Goal: Task Accomplishment & Management: Complete application form

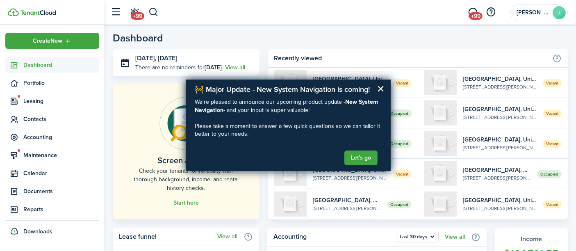
click at [379, 89] on button "×" at bounding box center [381, 88] width 8 height 13
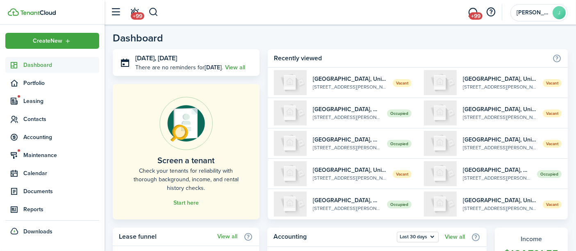
click at [152, 11] on button "button" at bounding box center [153, 12] width 10 height 14
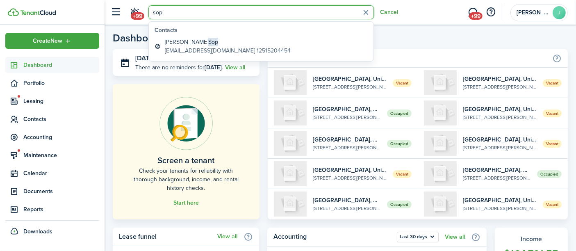
type input "sop"
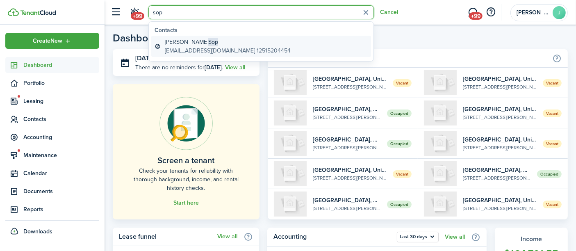
click at [180, 47] on global-search-item-description "[EMAIL_ADDRESS][DOMAIN_NAME] 12515204454" at bounding box center [228, 50] width 126 height 9
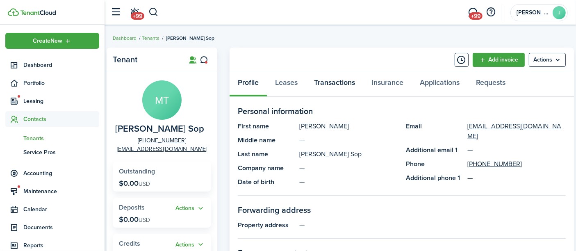
click at [340, 82] on link "Transactions" at bounding box center [334, 84] width 57 height 25
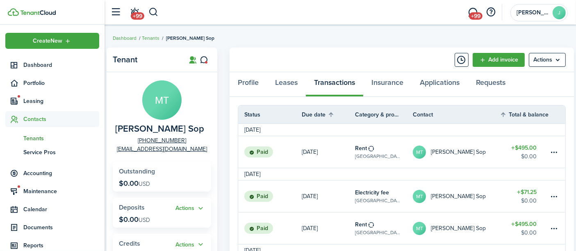
click at [498, 60] on link "Add invoice" at bounding box center [498, 60] width 52 height 14
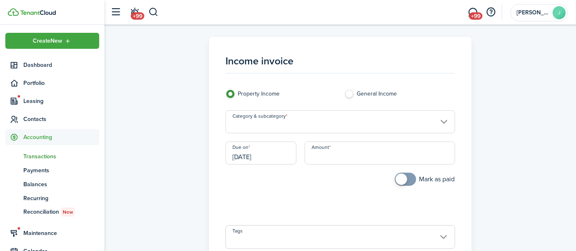
click at [343, 152] on input "Amount" at bounding box center [379, 152] width 150 height 23
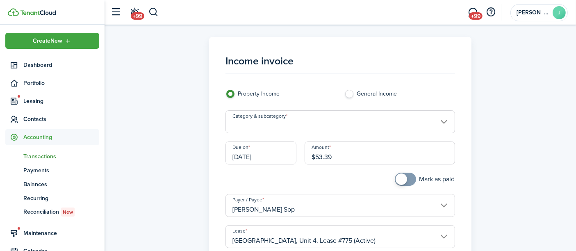
click at [252, 127] on input "Category & subcategory" at bounding box center [339, 121] width 229 height 23
type input "$53.39"
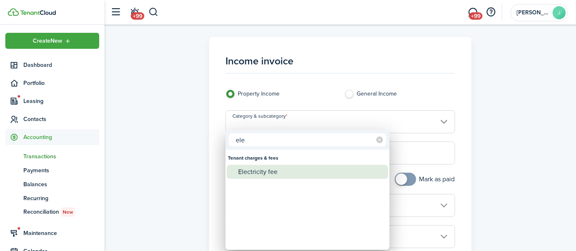
type input "ele"
click at [249, 171] on div "Electricity fee" at bounding box center [310, 172] width 145 height 14
type input "Tenant charges & fees / Electricity fee"
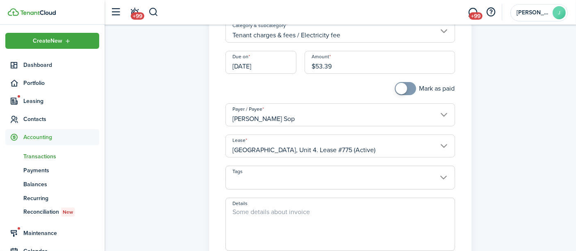
scroll to position [91, 0]
click at [261, 216] on textarea "Details" at bounding box center [340, 226] width 228 height 39
drag, startPoint x: 324, startPoint y: 211, endPoint x: 218, endPoint y: 212, distance: 106.2
click at [218, 212] on panel-main-body "Income invoice Property Income General Income Category & subcategory Tenant cha…" at bounding box center [339, 124] width 245 height 340
type textarea "Electricity fee [DATE]-[DATE]"
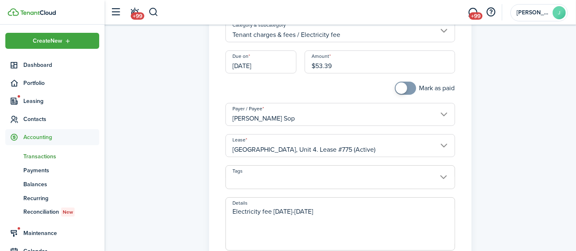
click at [257, 86] on div at bounding box center [280, 92] width 119 height 21
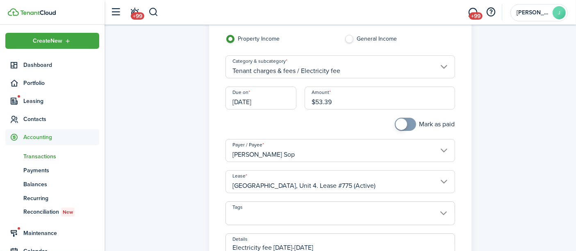
scroll to position [0, 0]
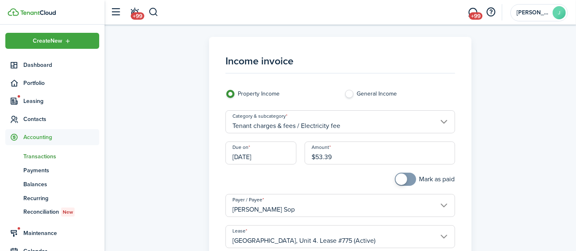
click at [273, 159] on input "[DATE]" at bounding box center [260, 152] width 71 height 23
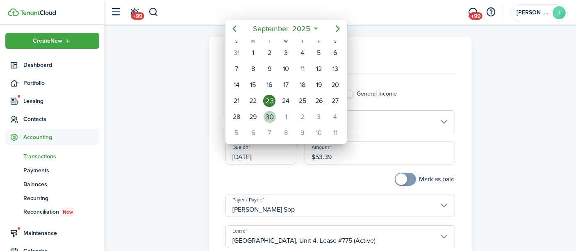
click at [268, 114] on div "30" at bounding box center [270, 117] width 12 height 12
type input "[DATE]"
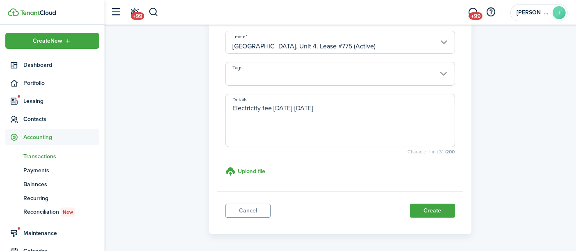
scroll to position [223, 0]
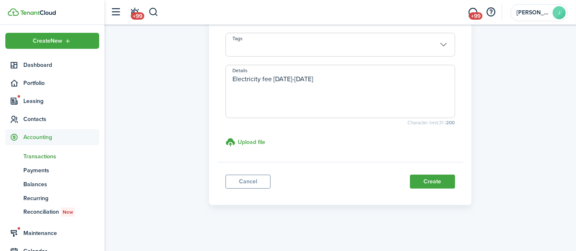
click at [443, 180] on button "Create" at bounding box center [432, 182] width 45 height 14
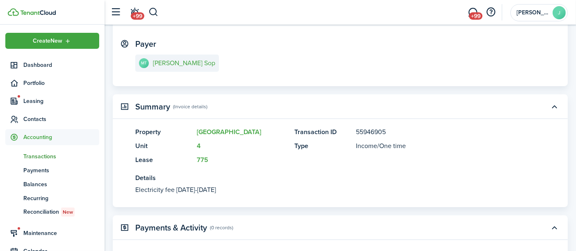
scroll to position [136, 0]
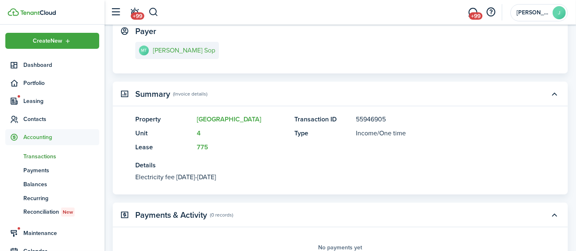
click at [153, 15] on button "button" at bounding box center [153, 12] width 10 height 14
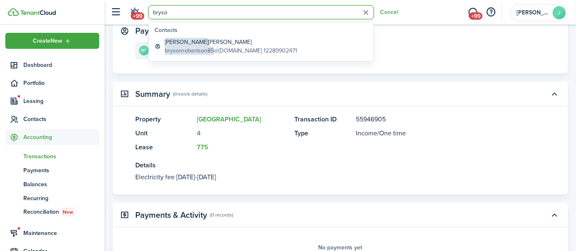
type input "bryso"
click at [178, 48] on span "brysonrobertson85" at bounding box center [189, 50] width 49 height 9
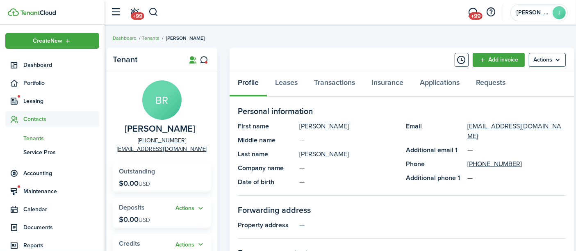
click at [497, 61] on link "Add invoice" at bounding box center [498, 60] width 52 height 14
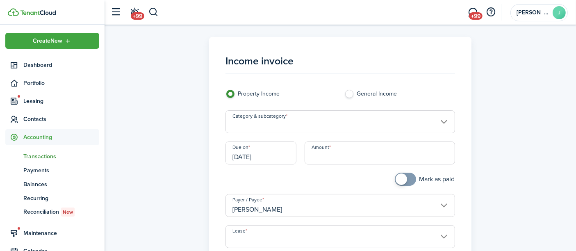
click at [280, 161] on input "[DATE]" at bounding box center [260, 152] width 71 height 23
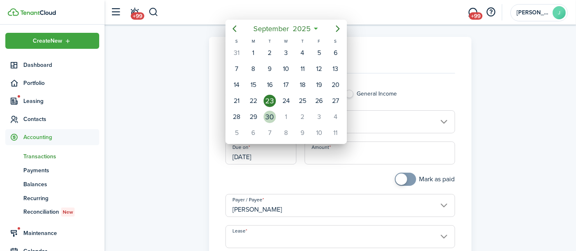
click at [273, 113] on div "30" at bounding box center [270, 117] width 12 height 12
type input "[DATE]"
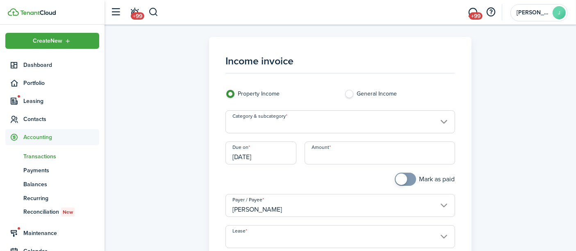
click at [312, 157] on input "Amount" at bounding box center [379, 152] width 150 height 23
click at [252, 128] on input "Category & subcategory" at bounding box center [339, 121] width 229 height 23
type input "$148.58"
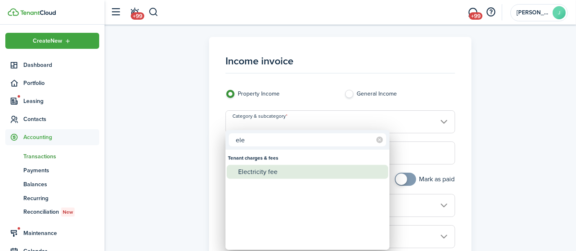
type input "ele"
click at [256, 170] on div "Electricity fee" at bounding box center [310, 172] width 145 height 14
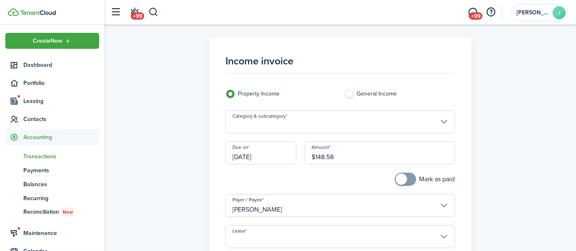
type input "Tenant charges & fees / Electricity fee"
click at [250, 177] on div at bounding box center [280, 183] width 119 height 21
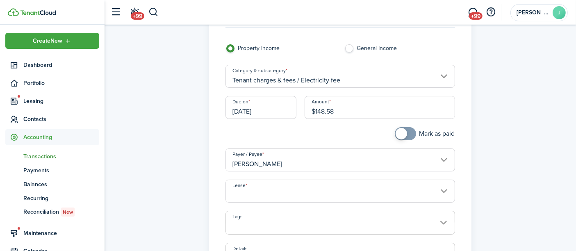
click at [249, 195] on input "Lease" at bounding box center [339, 190] width 229 height 23
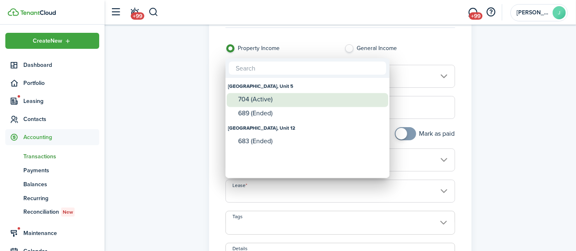
click at [259, 100] on div "704 (Active)" at bounding box center [310, 98] width 145 height 7
type input "[GEOGRAPHIC_DATA], Unit 5. Lease #704 (Active)"
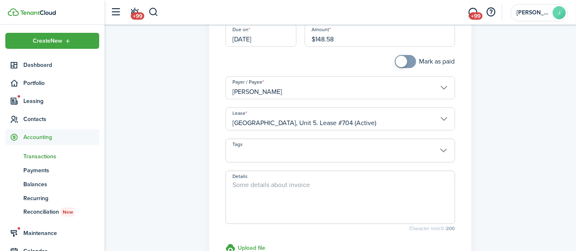
scroll to position [136, 0]
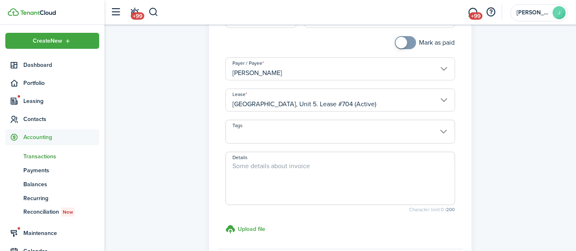
click at [245, 176] on textarea "Details" at bounding box center [340, 180] width 228 height 39
paste textarea "Electricity fee [DATE]-[DATE]"
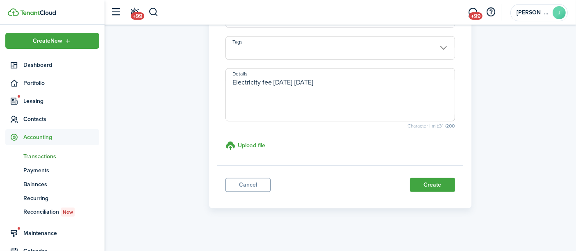
scroll to position [223, 0]
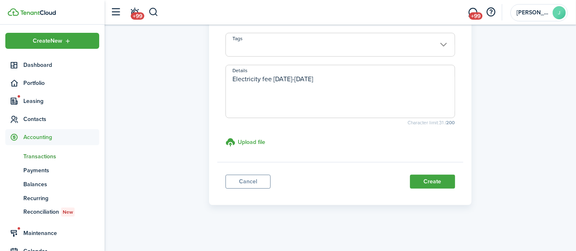
type textarea "Electricity fee [DATE]-[DATE]"
click at [433, 179] on button "Create" at bounding box center [432, 182] width 45 height 14
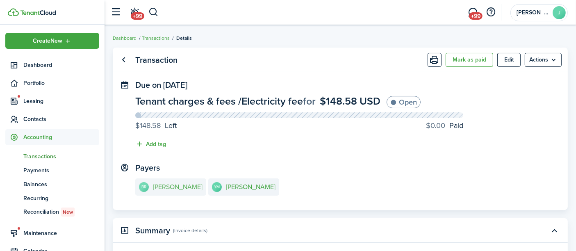
click at [181, 189] on e-details-info-title "[PERSON_NAME]" at bounding box center [178, 186] width 50 height 7
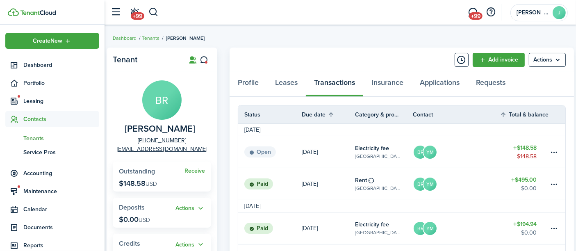
click at [330, 84] on div "Profile Leases Transactions Insurance Applications Requests" at bounding box center [401, 84] width 344 height 25
click at [154, 12] on button "button" at bounding box center [153, 12] width 10 height 14
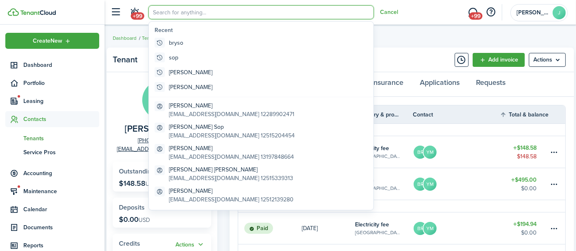
click at [154, 12] on input "search" at bounding box center [260, 12] width 225 height 14
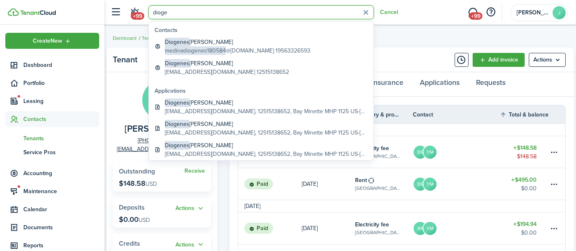
type input "dioge"
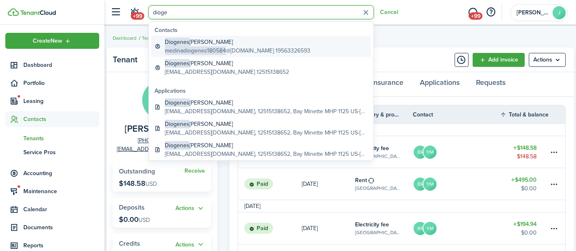
click at [201, 46] on span "medinadiogenes180584" at bounding box center [195, 50] width 61 height 9
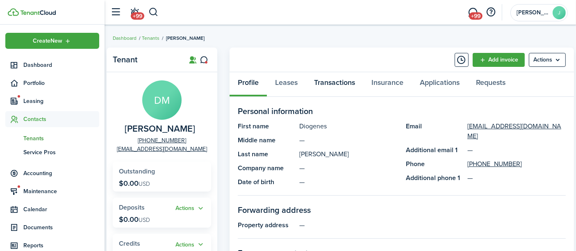
click at [338, 81] on link "Transactions" at bounding box center [334, 84] width 57 height 25
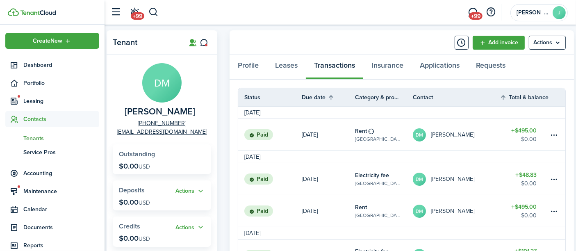
scroll to position [16, 0]
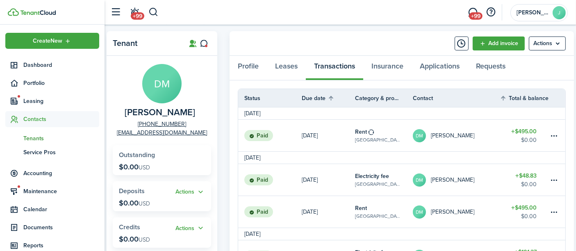
click at [482, 41] on link "Add invoice" at bounding box center [498, 43] width 52 height 14
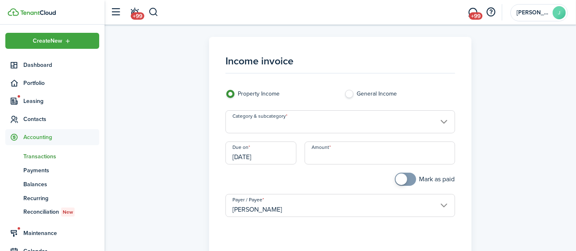
click at [329, 150] on input "Amount" at bounding box center [379, 152] width 150 height 23
click at [300, 122] on input "Category & subcategory" at bounding box center [339, 121] width 229 height 23
type input "$20.71"
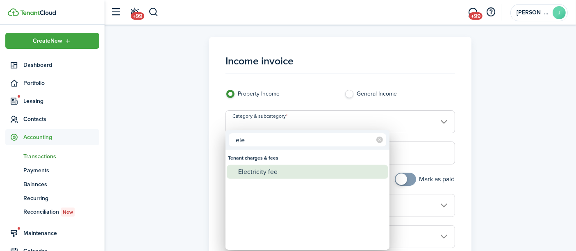
type input "ele"
click at [281, 173] on div "Electricity fee" at bounding box center [310, 172] width 145 height 14
type input "Tenant charges & fees / Electricity fee"
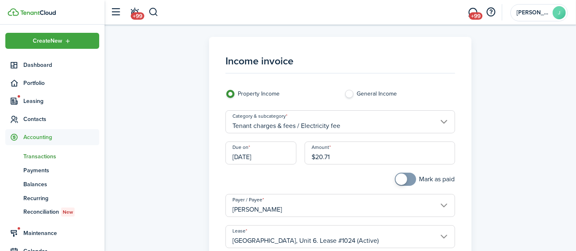
click at [256, 155] on input "[DATE]" at bounding box center [260, 152] width 71 height 23
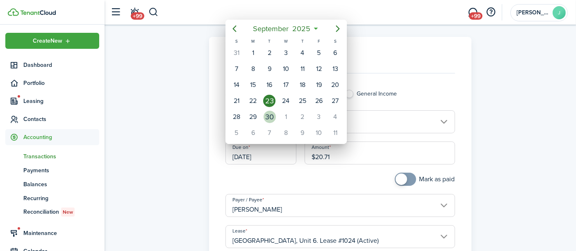
click at [268, 117] on div "30" at bounding box center [270, 117] width 12 height 12
type input "[DATE]"
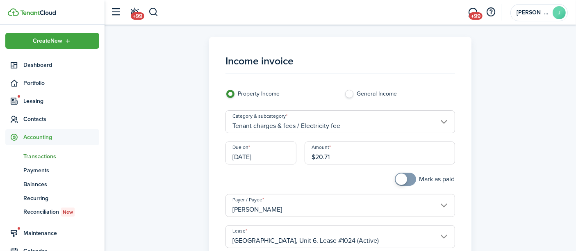
click at [262, 185] on div at bounding box center [280, 183] width 119 height 21
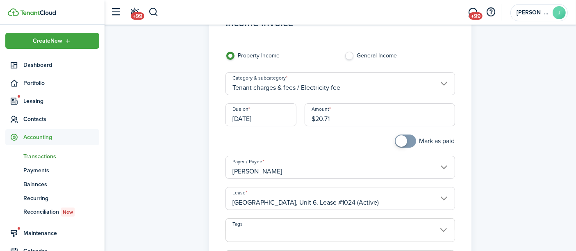
scroll to position [91, 0]
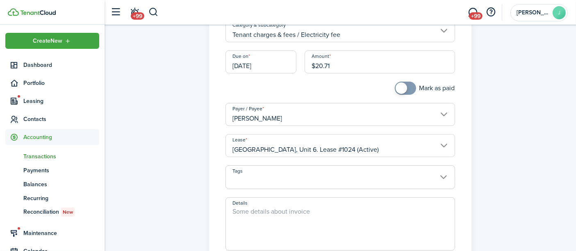
click at [255, 220] on textarea "Details" at bounding box center [340, 226] width 228 height 39
paste textarea "Electricity fee [DATE]-[DATE]"
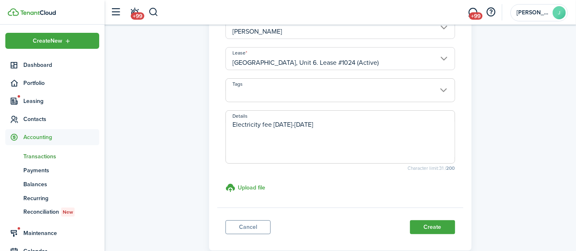
scroll to position [223, 0]
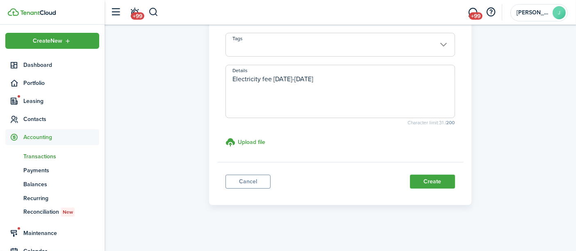
type textarea "Electricity fee [DATE]-[DATE]"
click at [426, 181] on button "Create" at bounding box center [432, 182] width 45 height 14
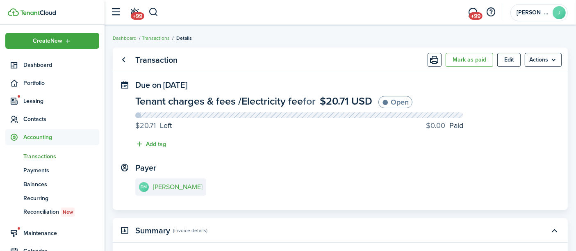
click at [154, 13] on button "button" at bounding box center [153, 12] width 10 height 14
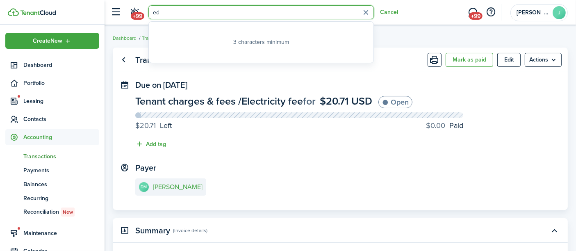
type input "e"
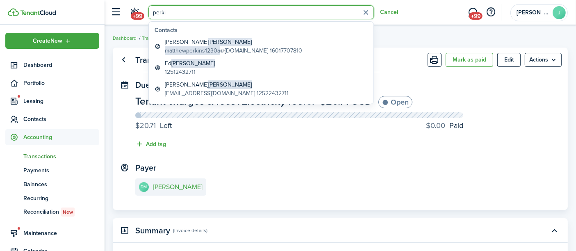
type input "perki"
click at [185, 88] on global-search-item-title "[PERSON_NAME]" at bounding box center [227, 84] width 124 height 9
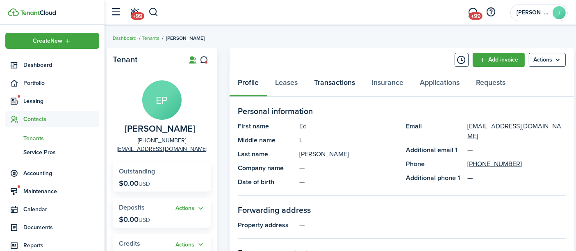
click at [334, 80] on link "Transactions" at bounding box center [334, 84] width 57 height 25
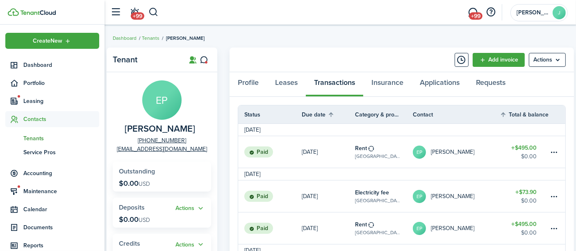
click at [274, 30] on breadcrumb "Dashboard Tenants [PERSON_NAME]" at bounding box center [340, 34] width 455 height 19
click at [505, 63] on link "Add invoice" at bounding box center [498, 60] width 52 height 14
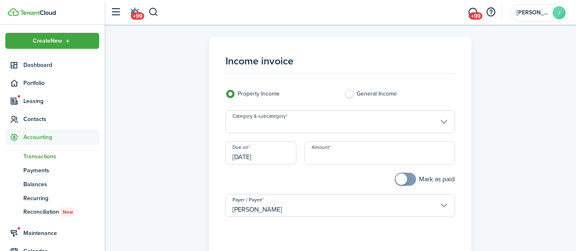
click at [391, 156] on input "Amount" at bounding box center [379, 152] width 150 height 23
type input "$60.10"
click at [337, 171] on div "Amount $60.10" at bounding box center [379, 156] width 158 height 31
click at [324, 122] on input "Category & subcategory" at bounding box center [339, 121] width 229 height 23
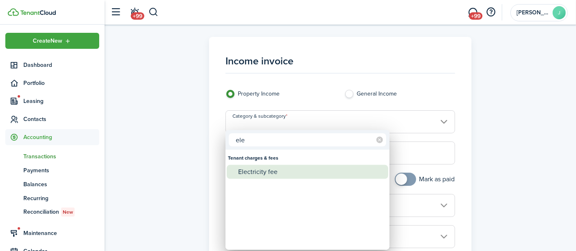
type input "ele"
drag, startPoint x: 296, startPoint y: 166, endPoint x: 289, endPoint y: 169, distance: 7.2
click at [289, 169] on div "Electricity fee" at bounding box center [310, 172] width 145 height 14
type input "Tenant charges & fees / Electricity fee"
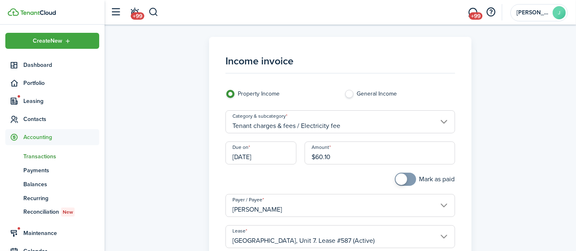
click at [252, 156] on input "[DATE]" at bounding box center [260, 152] width 71 height 23
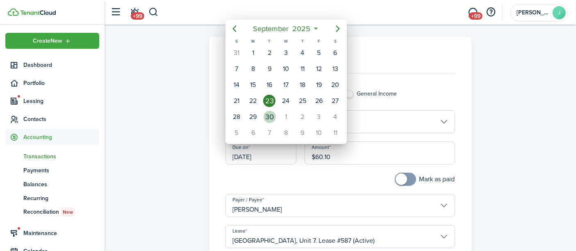
click at [269, 111] on div "30" at bounding box center [270, 117] width 12 height 12
type input "[DATE]"
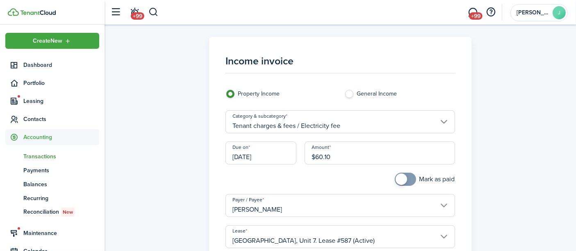
click at [270, 186] on div at bounding box center [280, 183] width 119 height 21
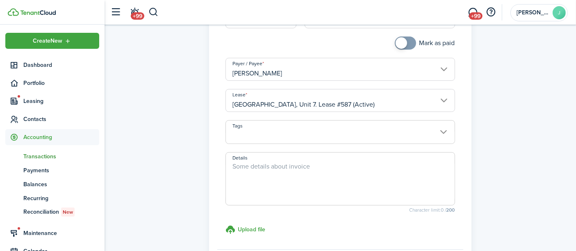
scroll to position [136, 0]
click at [263, 161] on textarea "Details" at bounding box center [340, 180] width 228 height 39
paste textarea "Electricity fee [DATE]-[DATE]"
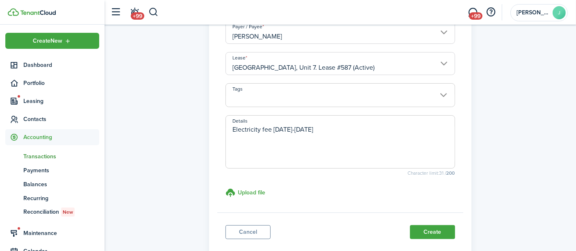
scroll to position [223, 0]
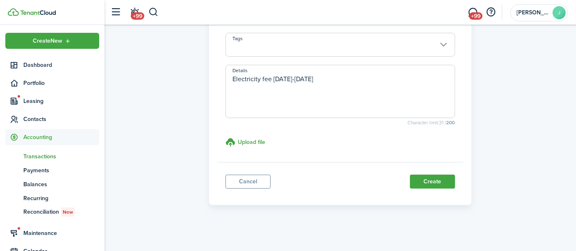
type textarea "Electricity fee [DATE]-[DATE]"
click at [434, 181] on button "Create" at bounding box center [432, 182] width 45 height 14
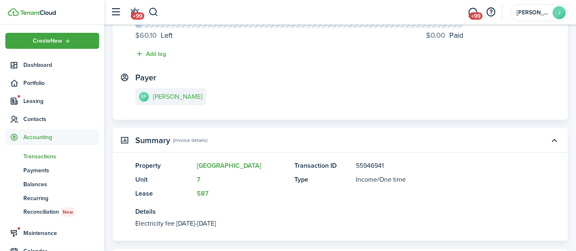
scroll to position [91, 0]
click at [154, 9] on button "button" at bounding box center [153, 12] width 10 height 14
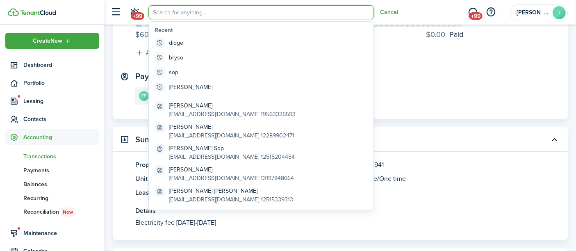
scroll to position [0, 0]
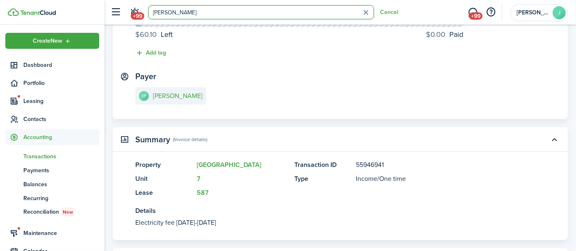
type input "[PERSON_NAME]"
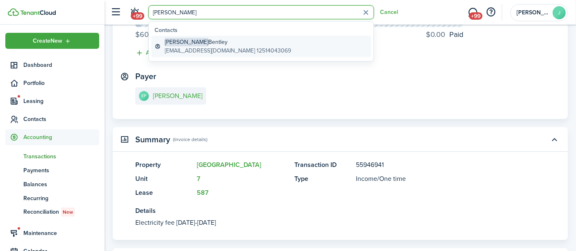
click at [191, 41] on global-search-item-title "[PERSON_NAME] [PERSON_NAME]" at bounding box center [228, 42] width 126 height 9
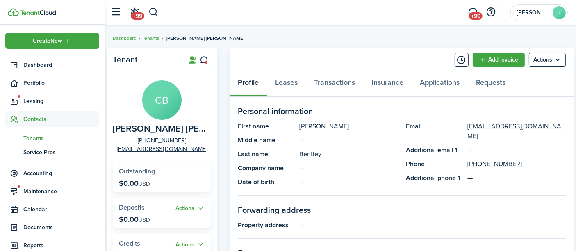
click at [494, 62] on link "Add invoice" at bounding box center [498, 60] width 52 height 14
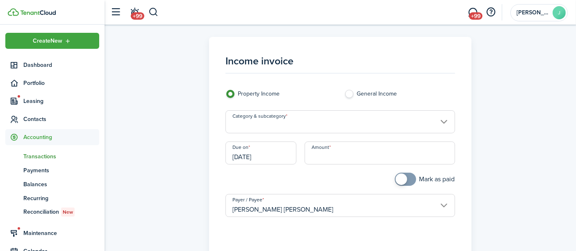
click at [400, 161] on input "Amount" at bounding box center [379, 152] width 150 height 23
click at [250, 123] on input "Category & subcategory" at bounding box center [339, 121] width 229 height 23
type input "$123.50"
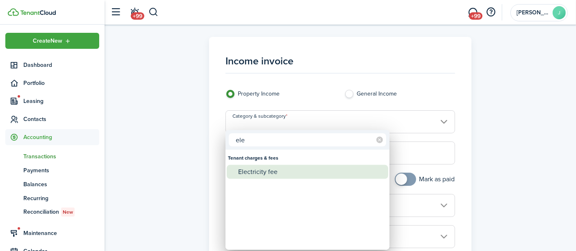
type input "ele"
click at [252, 172] on div "Electricity fee" at bounding box center [310, 172] width 145 height 14
type input "Tenant charges & fees / Electricity fee"
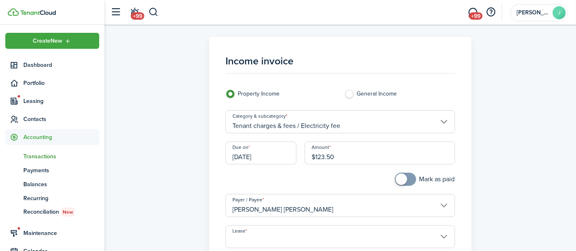
click at [231, 178] on div at bounding box center [280, 183] width 119 height 21
click at [249, 158] on input "[DATE]" at bounding box center [260, 152] width 71 height 23
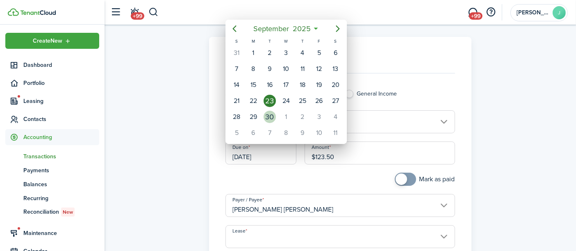
click at [271, 116] on div "30" at bounding box center [270, 117] width 12 height 12
type input "[DATE]"
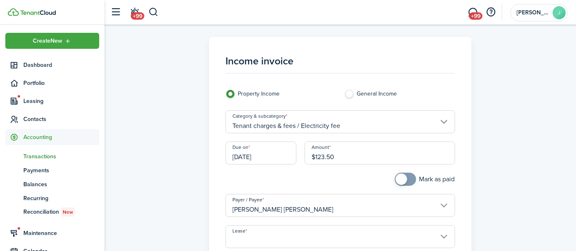
click at [255, 236] on input "Lease" at bounding box center [339, 236] width 229 height 23
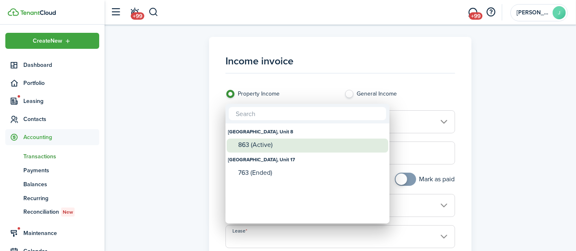
click at [272, 146] on div "863 (Active)" at bounding box center [310, 144] width 145 height 7
type input "[GEOGRAPHIC_DATA], Unit 8. Lease #863 (Active)"
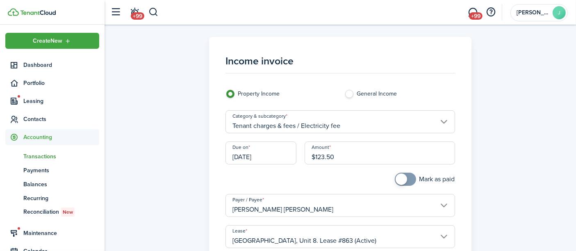
click at [204, 177] on div "Income invoice Property Income General Income Category & subcategory Tenant cha…" at bounding box center [340, 232] width 463 height 391
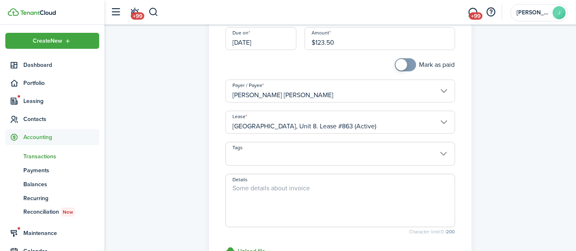
scroll to position [136, 0]
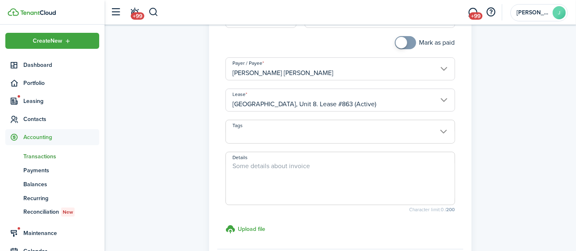
click at [252, 173] on textarea "Details" at bounding box center [340, 180] width 228 height 39
paste textarea "Electricity fee [DATE]-[DATE]"
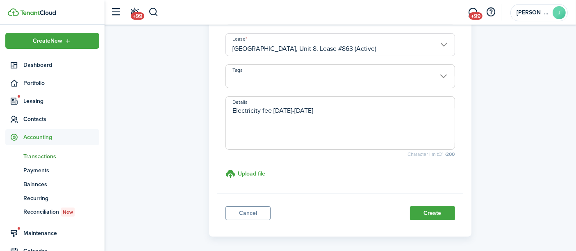
scroll to position [223, 0]
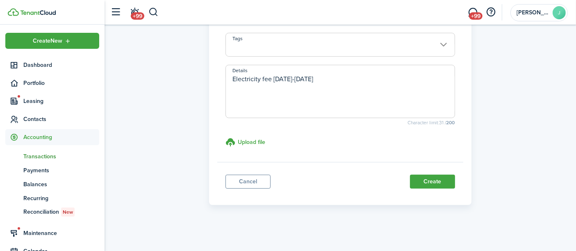
type textarea "Electricity fee [DATE]-[DATE]"
click at [423, 183] on button "Create" at bounding box center [432, 182] width 45 height 14
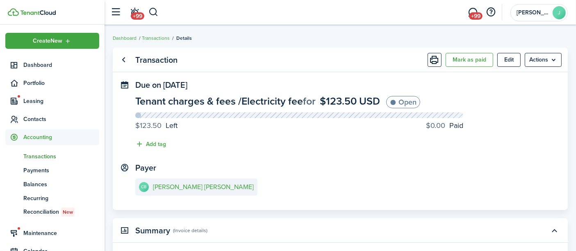
click at [150, 11] on button "button" at bounding box center [153, 12] width 10 height 14
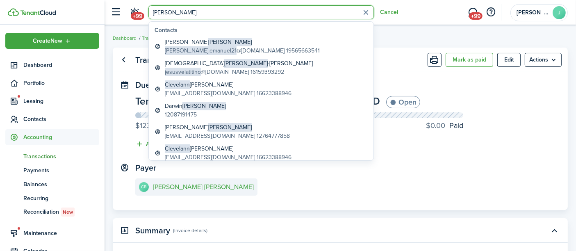
type input "[PERSON_NAME]"
click at [179, 45] on global-search-item-title "[PERSON_NAME]" at bounding box center [242, 42] width 155 height 9
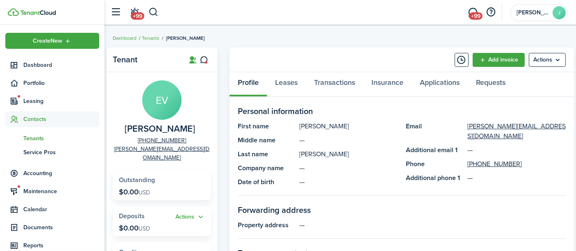
click at [501, 62] on link "Add invoice" at bounding box center [498, 60] width 52 height 14
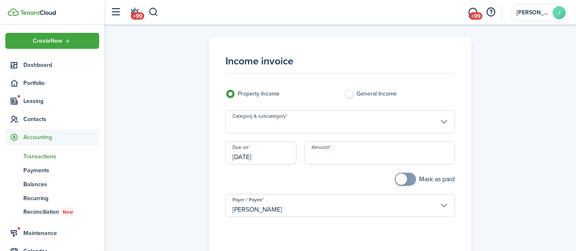
click at [376, 164] on div "Amount" at bounding box center [379, 156] width 158 height 31
click at [379, 160] on input "Amount" at bounding box center [379, 152] width 150 height 23
click at [313, 125] on input "Category & subcategory" at bounding box center [339, 121] width 229 height 23
type input "$89.49"
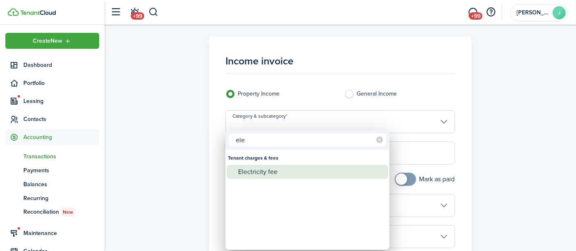
type input "ele"
click at [263, 173] on div "Electricity fee" at bounding box center [310, 172] width 145 height 14
type input "Tenant charges & fees / Electricity fee"
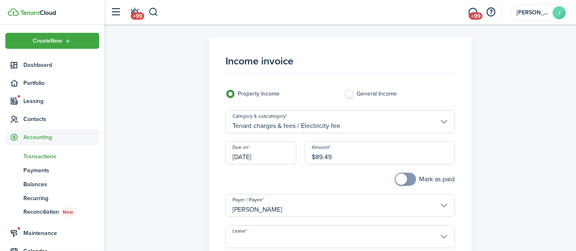
click at [250, 159] on input "[DATE]" at bounding box center [260, 152] width 71 height 23
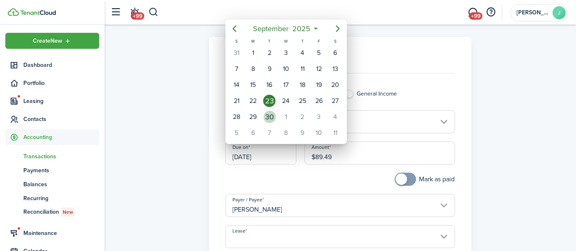
click at [275, 113] on div "30" at bounding box center [270, 117] width 12 height 12
type input "[DATE]"
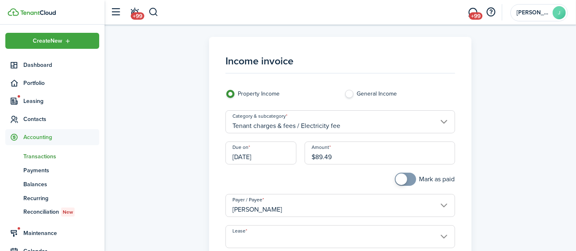
click at [246, 234] on input "Lease" at bounding box center [339, 236] width 229 height 23
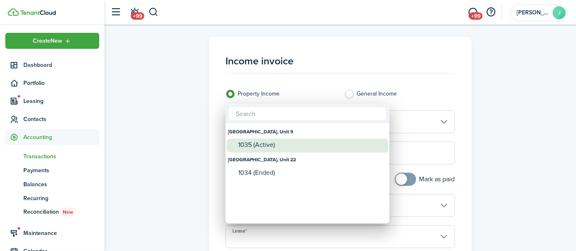
click at [256, 141] on div "1035 (Active)" at bounding box center [310, 144] width 145 height 7
type input "[GEOGRAPHIC_DATA], Unit 9. Lease #1035 (Active)"
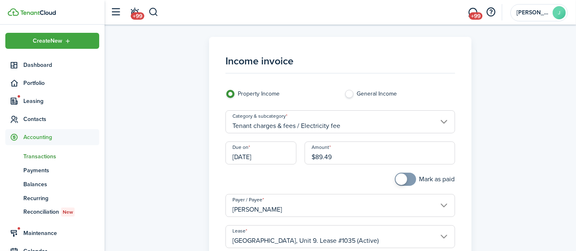
click at [180, 139] on div "Income invoice Property Income General Income Category & subcategory Tenant cha…" at bounding box center [340, 232] width 463 height 391
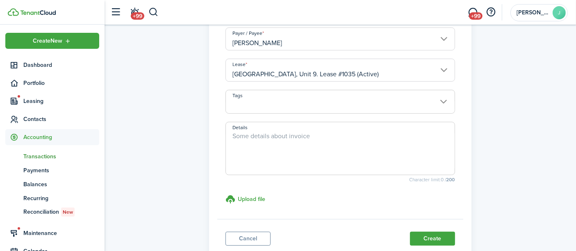
scroll to position [182, 0]
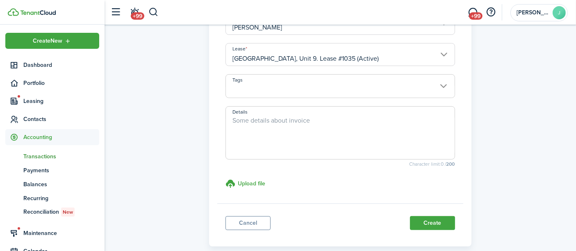
click at [284, 130] on textarea "Details" at bounding box center [340, 135] width 228 height 39
paste textarea "Electricity fee [DATE]-[DATE]"
type textarea "Electricity fee [DATE]-[DATE]"
click at [432, 229] on button "Create" at bounding box center [432, 223] width 45 height 14
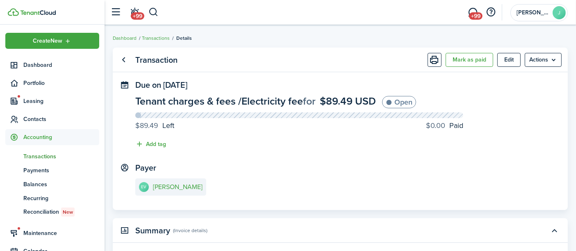
click at [157, 12] on button "button" at bounding box center [153, 12] width 10 height 14
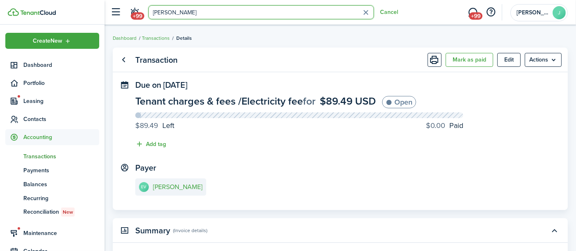
type input "[PERSON_NAME]"
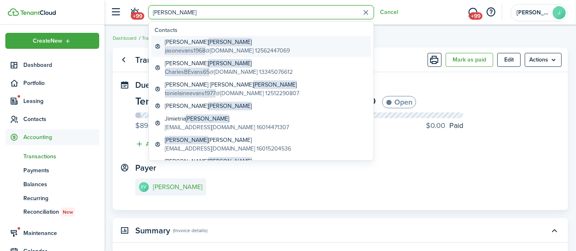
click at [189, 49] on span "jasonevans1968" at bounding box center [185, 50] width 41 height 9
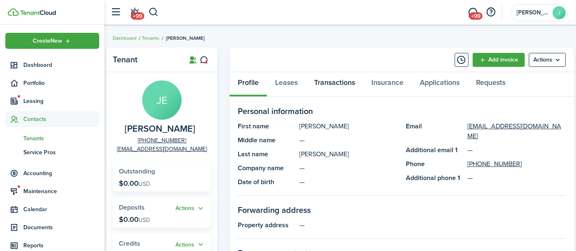
click at [343, 82] on link "Transactions" at bounding box center [334, 84] width 57 height 25
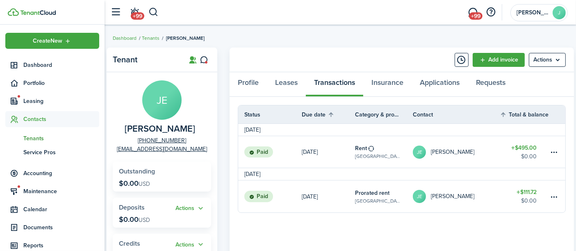
click at [509, 60] on link "Add invoice" at bounding box center [498, 60] width 52 height 14
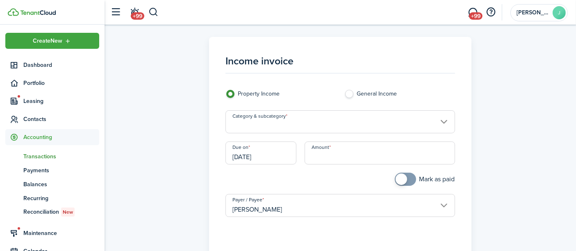
click at [343, 160] on input "Amount" at bounding box center [379, 152] width 150 height 23
click at [262, 126] on input "Category & subcategory" at bounding box center [339, 121] width 229 height 23
type input "$43.51"
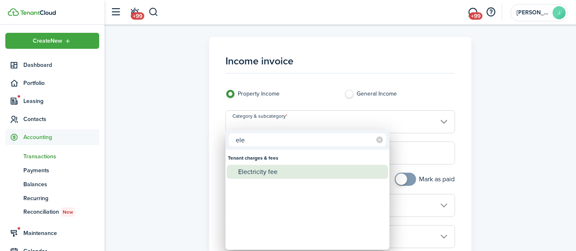
type input "ele"
click at [296, 174] on div "Electricity fee" at bounding box center [310, 172] width 145 height 14
type input "Tenant charges & fees / Electricity fee"
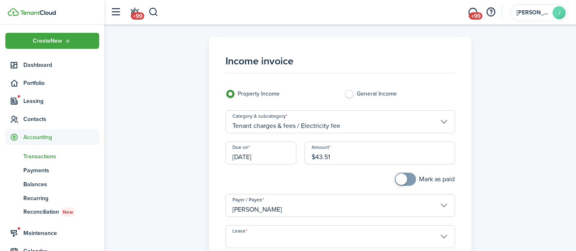
click at [251, 161] on input "[DATE]" at bounding box center [260, 152] width 71 height 23
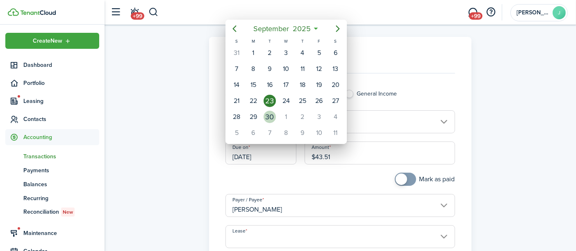
click at [272, 112] on div "30" at bounding box center [270, 117] width 12 height 12
type input "[DATE]"
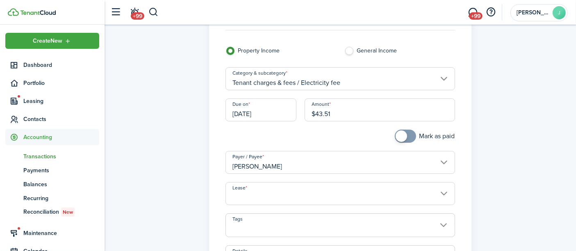
scroll to position [91, 0]
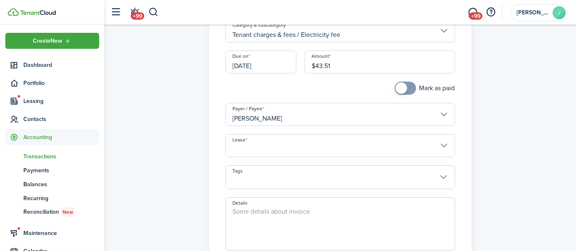
click at [250, 144] on input "Lease" at bounding box center [339, 145] width 229 height 23
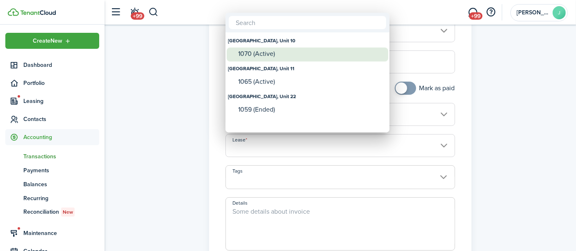
click at [246, 55] on div "1070 (Active)" at bounding box center [310, 53] width 145 height 7
type input "[GEOGRAPHIC_DATA], Unit 10. Lease #1070 (Active)"
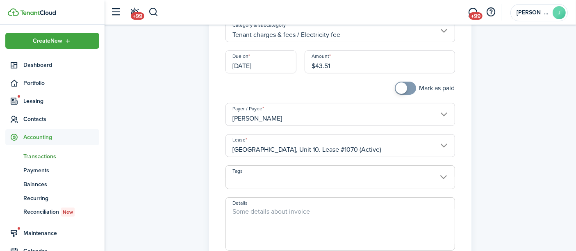
drag, startPoint x: 246, startPoint y: 55, endPoint x: 242, endPoint y: 51, distance: 5.5
click at [234, 217] on textarea "Details" at bounding box center [340, 226] width 228 height 39
paste textarea "Electricity fee [DATE]-[DATE]"
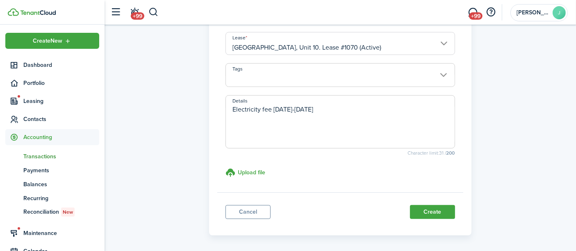
scroll to position [223, 0]
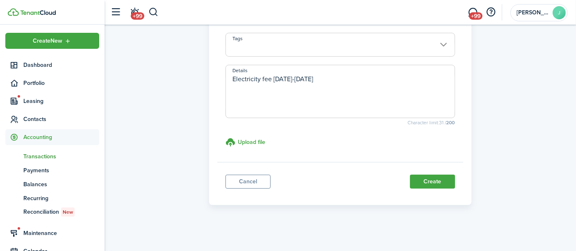
type textarea "Electricity fee [DATE]-[DATE]"
click at [430, 182] on button "Create" at bounding box center [432, 182] width 45 height 14
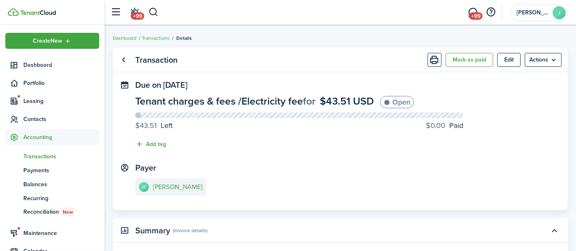
click at [152, 12] on button "button" at bounding box center [153, 12] width 10 height 14
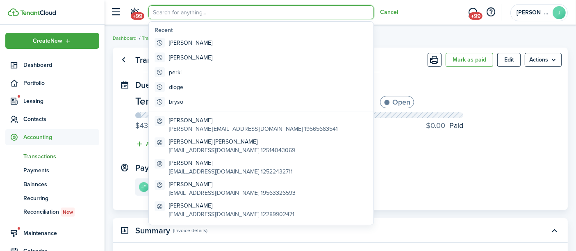
click at [152, 12] on input "search" at bounding box center [260, 12] width 225 height 14
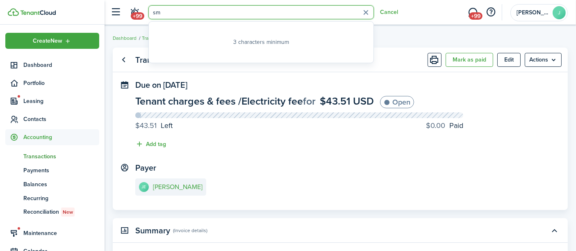
type input "s"
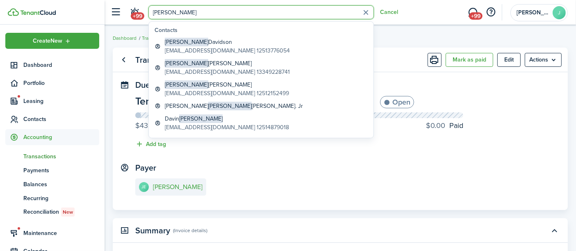
type input "[PERSON_NAME]"
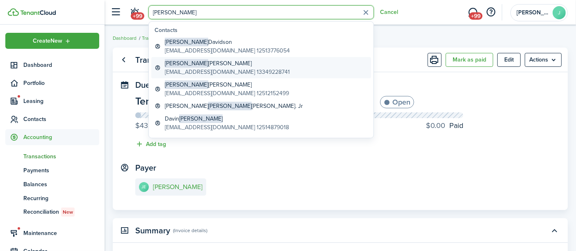
click at [186, 66] on global-search-item-title "[PERSON_NAME]" at bounding box center [227, 63] width 125 height 9
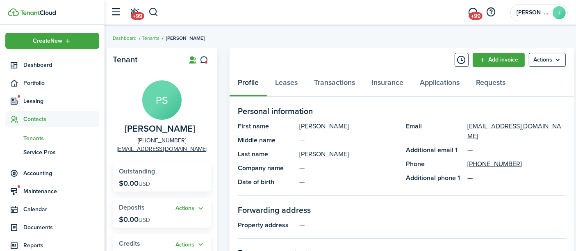
click at [496, 59] on link "Add invoice" at bounding box center [498, 60] width 52 height 14
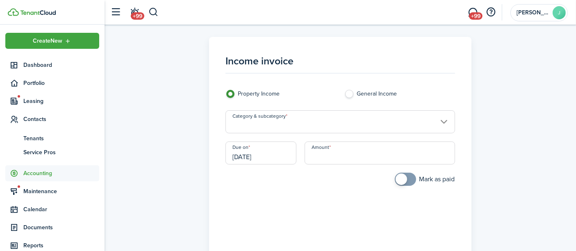
click at [496, 59] on div "Income invoice Property Income General Income Category & subcategory Due on [DA…" at bounding box center [340, 216] width 463 height 359
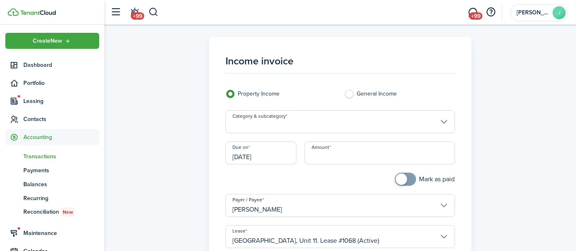
click at [356, 154] on input "Amount" at bounding box center [379, 152] width 150 height 23
click at [323, 126] on input "Category & subcategory" at bounding box center [339, 121] width 229 height 23
type input "$6.08"
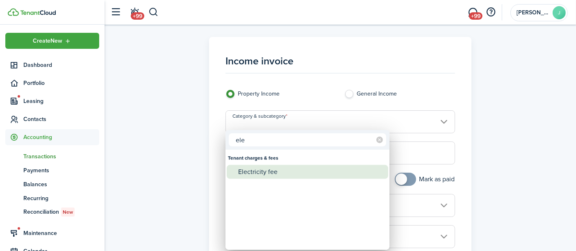
type input "ele"
click at [278, 170] on div "Electricity fee" at bounding box center [310, 172] width 145 height 14
type input "Tenant charges & fees / Electricity fee"
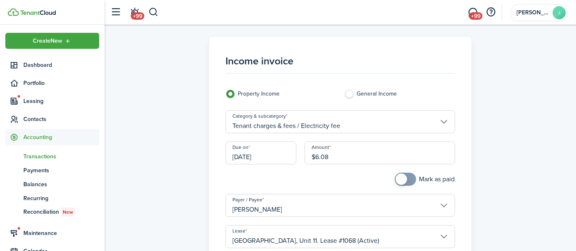
click at [267, 153] on input "[DATE]" at bounding box center [260, 152] width 71 height 23
click at [263, 157] on input "[DATE]" at bounding box center [260, 152] width 71 height 23
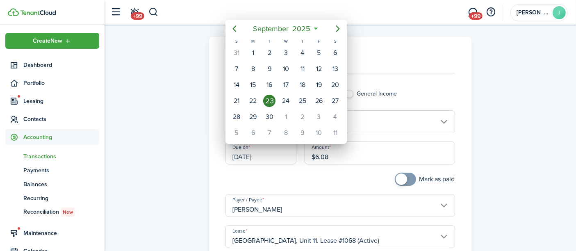
click at [263, 157] on div at bounding box center [287, 125] width 707 height 382
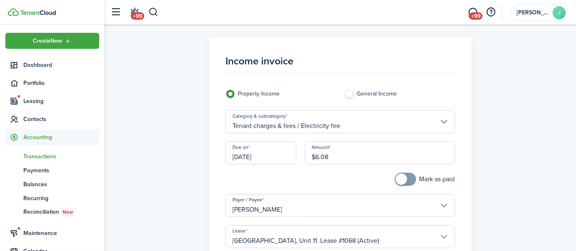
click at [254, 167] on div "Due on [DATE]" at bounding box center [260, 156] width 79 height 31
click at [254, 158] on input "[DATE]" at bounding box center [260, 152] width 71 height 23
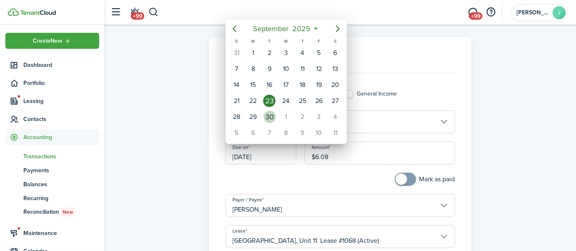
click at [266, 111] on div "30" at bounding box center [270, 117] width 12 height 12
type input "[DATE]"
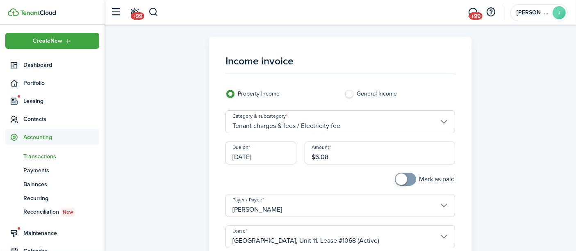
click at [267, 171] on div "Due on [DATE]" at bounding box center [260, 156] width 79 height 31
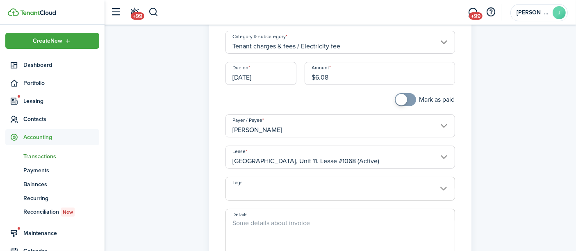
scroll to position [136, 0]
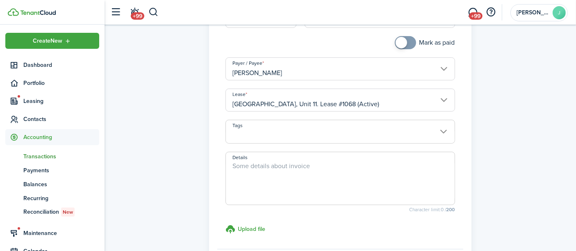
click at [244, 163] on textarea "Details" at bounding box center [340, 180] width 228 height 39
paste textarea "Electricity fee [DATE]-[DATE]"
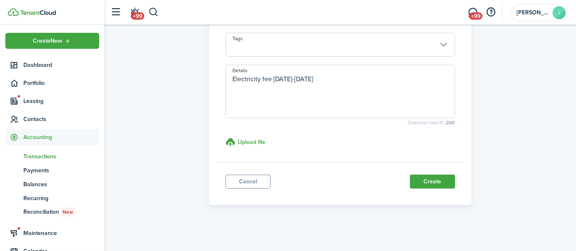
scroll to position [223, 0]
type textarea "Electricity fee [DATE]-[DATE]"
click at [421, 182] on button "Create" at bounding box center [432, 182] width 45 height 14
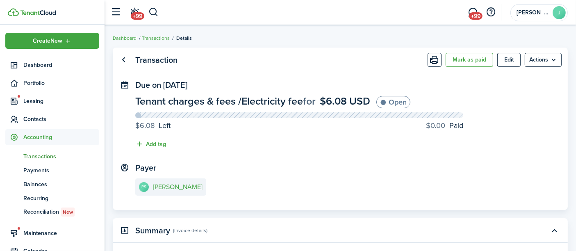
click at [150, 11] on button "button" at bounding box center [153, 12] width 10 height 14
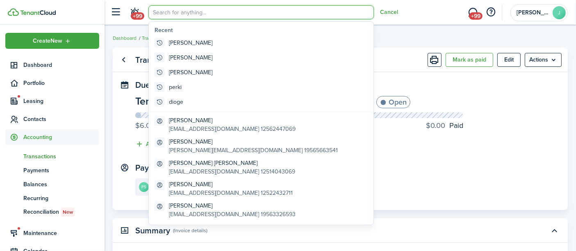
click at [150, 11] on input "search" at bounding box center [260, 12] width 225 height 14
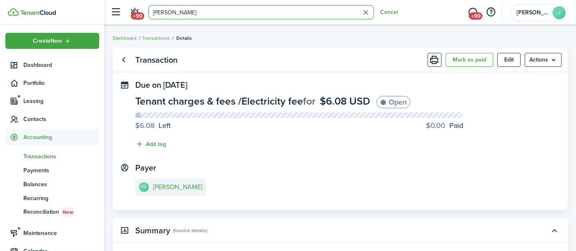
type input "[PERSON_NAME]"
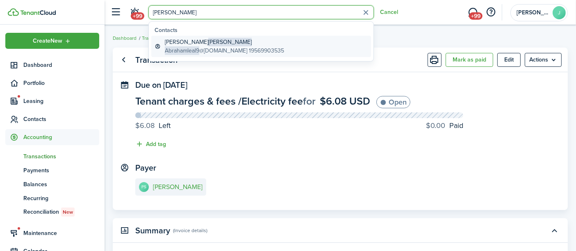
click at [178, 43] on global-search-item-title "[PERSON_NAME]" at bounding box center [224, 42] width 119 height 9
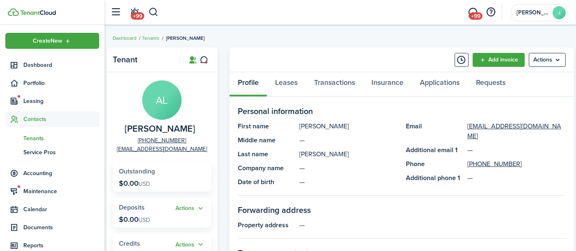
click at [501, 63] on link "Add invoice" at bounding box center [498, 60] width 52 height 14
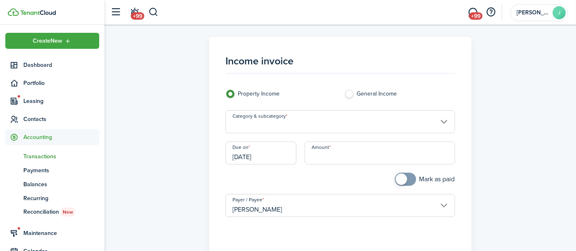
click at [313, 159] on input "Amount" at bounding box center [379, 152] width 150 height 23
click at [287, 123] on input "Category & subcategory" at bounding box center [339, 121] width 229 height 23
type input "$94.24"
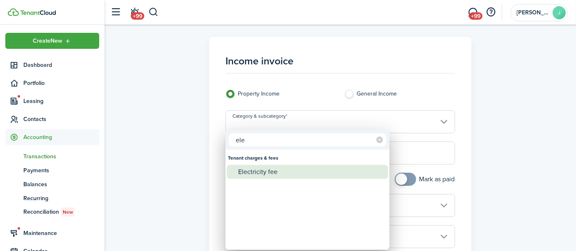
type input "ele"
click at [267, 173] on div "Electricity fee" at bounding box center [310, 172] width 145 height 14
type input "Tenant charges & fees / Electricity fee"
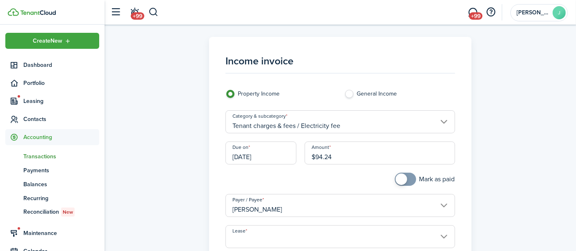
click at [260, 155] on input "[DATE]" at bounding box center [260, 152] width 71 height 23
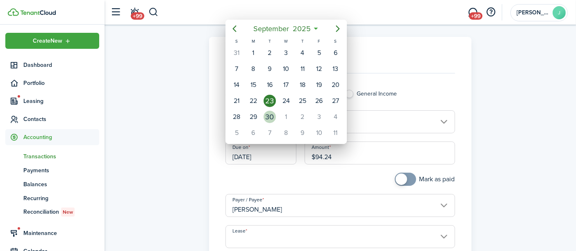
click at [271, 115] on div "30" at bounding box center [270, 117] width 12 height 12
type input "[DATE]"
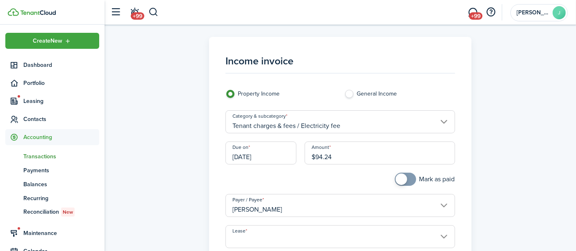
click at [263, 183] on div at bounding box center [280, 183] width 119 height 21
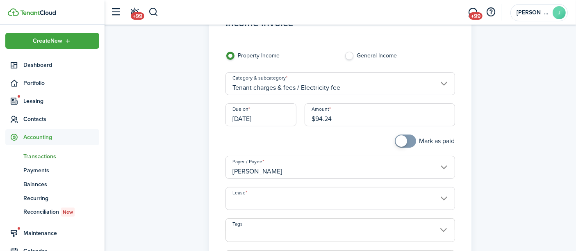
scroll to position [91, 0]
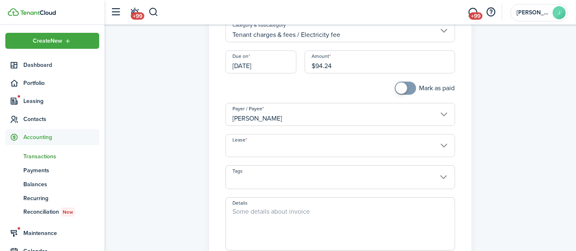
click at [259, 143] on input "Lease" at bounding box center [339, 145] width 229 height 23
click at [276, 142] on input "Lease" at bounding box center [339, 145] width 229 height 23
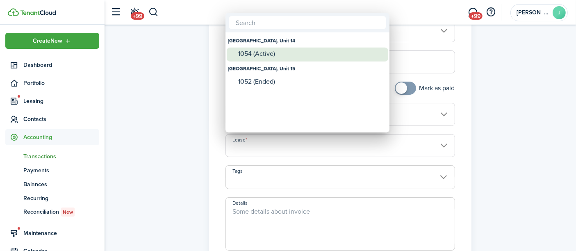
click at [268, 52] on div "1054 (Active)" at bounding box center [310, 53] width 145 height 7
type input "[GEOGRAPHIC_DATA], Unit 14. Lease #1054 (Active)"
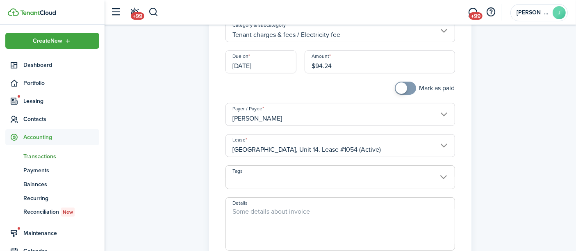
click at [259, 216] on textarea "Details" at bounding box center [340, 226] width 228 height 39
paste textarea "Electricity fee [DATE]-[DATE]"
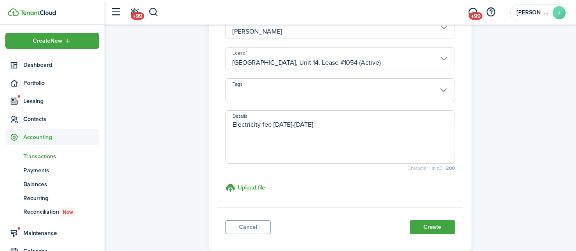
scroll to position [182, 0]
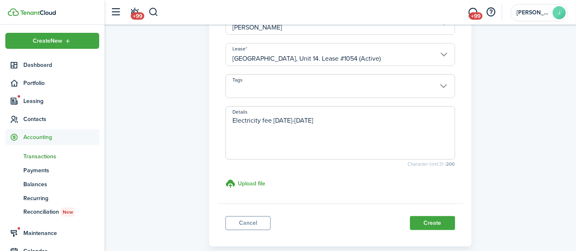
type textarea "Electricity fee [DATE]-[DATE]"
click at [417, 220] on button "Create" at bounding box center [432, 223] width 45 height 14
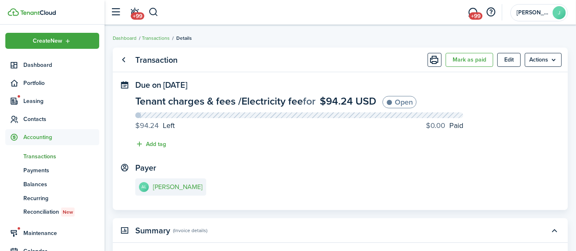
click at [152, 11] on button "button" at bounding box center [153, 12] width 10 height 14
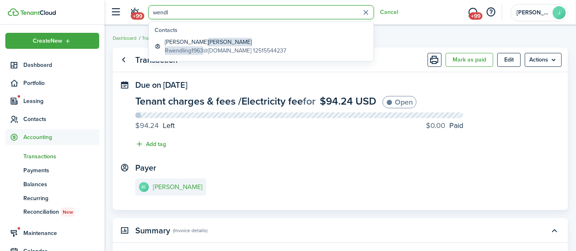
type input "wendl"
click at [208, 45] on span "[PERSON_NAME]" at bounding box center [229, 42] width 43 height 9
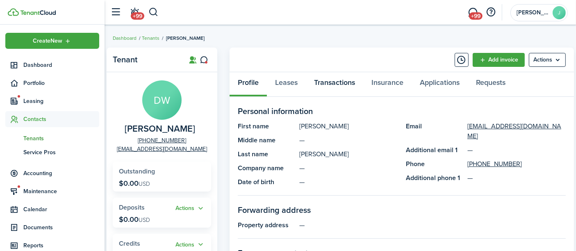
click at [339, 81] on link "Transactions" at bounding box center [334, 84] width 57 height 25
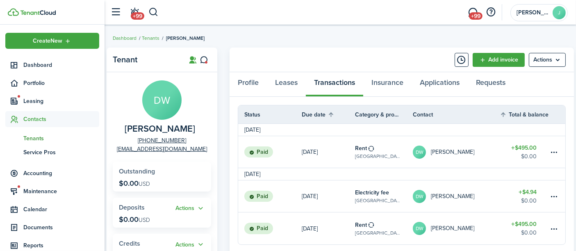
click at [494, 58] on link "Add invoice" at bounding box center [498, 60] width 52 height 14
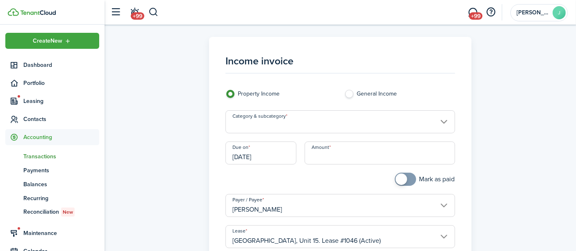
click at [324, 161] on input "Amount" at bounding box center [379, 152] width 150 height 23
click at [316, 123] on input "Category & subcategory" at bounding box center [339, 121] width 229 height 23
type input "$27.74"
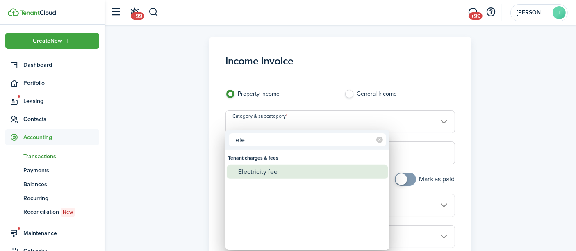
type input "ele"
click at [268, 170] on div "Electricity fee" at bounding box center [310, 172] width 145 height 14
type input "Tenant charges & fees / Electricity fee"
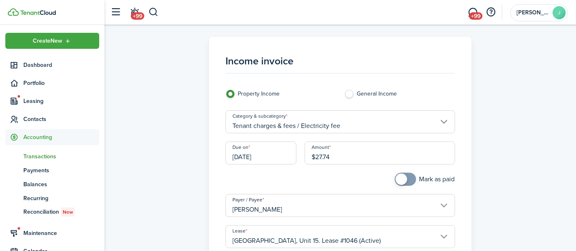
click at [265, 153] on input "[DATE]" at bounding box center [260, 152] width 71 height 23
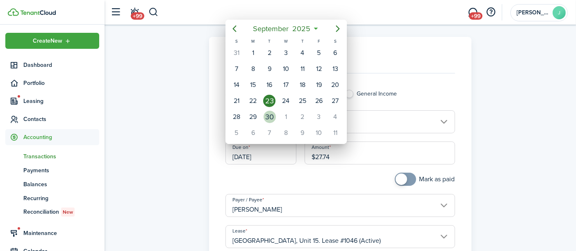
click at [269, 112] on div "30" at bounding box center [270, 117] width 12 height 12
type input "[DATE]"
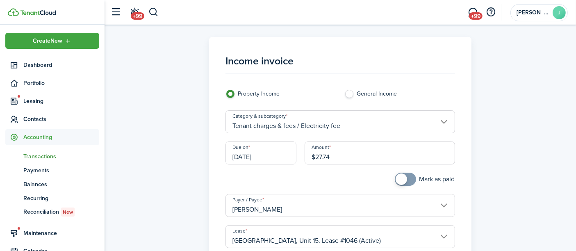
click at [260, 167] on div "Due on [DATE]" at bounding box center [260, 156] width 79 height 31
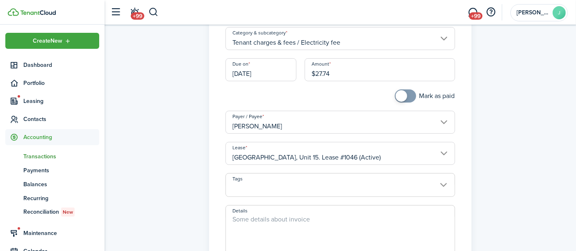
scroll to position [91, 0]
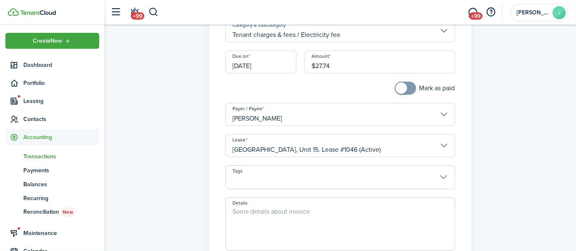
click at [239, 214] on textarea "Details" at bounding box center [340, 226] width 228 height 39
paste textarea "Electricity fee [DATE]-[DATE]"
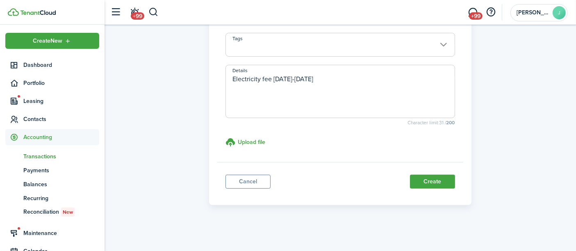
scroll to position [223, 0]
type textarea "Electricity fee [DATE]-[DATE]"
click at [421, 184] on button "Create" at bounding box center [432, 182] width 45 height 14
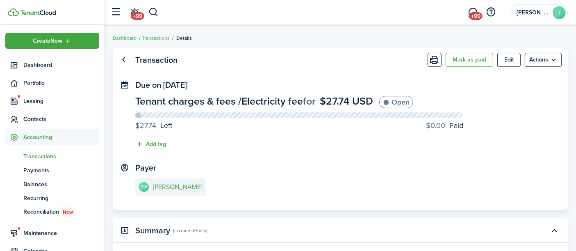
click at [153, 11] on button "button" at bounding box center [153, 12] width 10 height 14
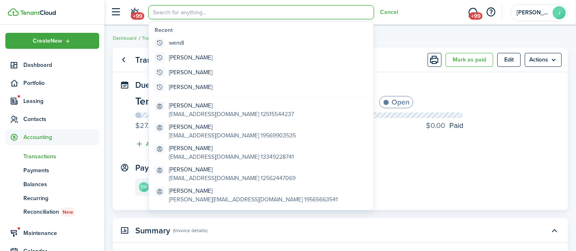
type input "a"
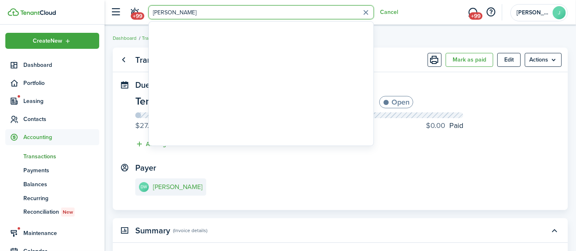
type input "[PERSON_NAME]"
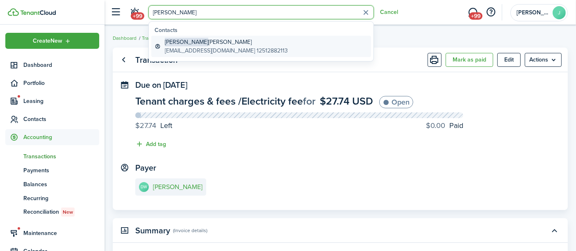
click at [179, 44] on span "[PERSON_NAME]" at bounding box center [186, 42] width 43 height 9
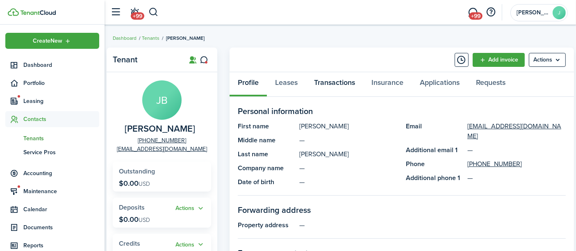
click at [328, 83] on link "Transactions" at bounding box center [334, 84] width 57 height 25
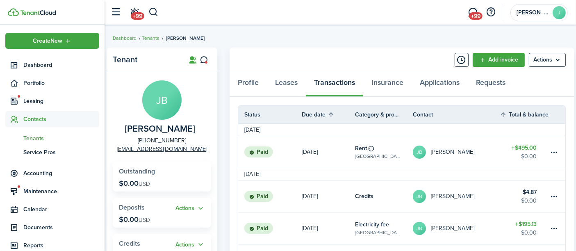
click at [495, 58] on link "Add invoice" at bounding box center [498, 60] width 52 height 14
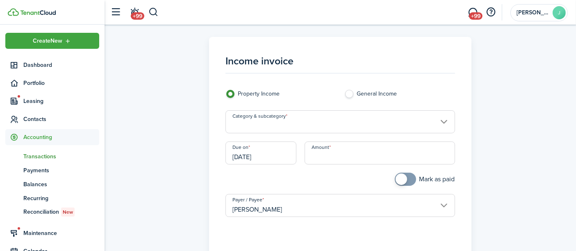
click at [320, 154] on input "Amount" at bounding box center [379, 152] width 150 height 23
click at [311, 123] on input "Category & subcategory" at bounding box center [339, 121] width 229 height 23
type input "$163.78"
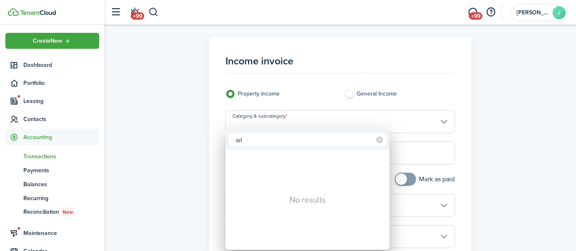
type input "w"
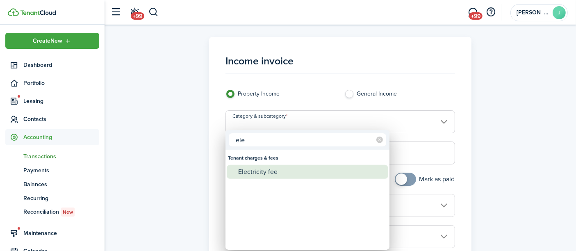
type input "ele"
click at [277, 175] on div "Electricity fee" at bounding box center [310, 172] width 145 height 14
type input "Tenant charges & fees / Electricity fee"
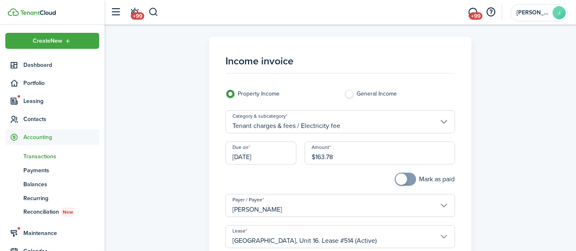
click at [257, 160] on input "[DATE]" at bounding box center [260, 152] width 71 height 23
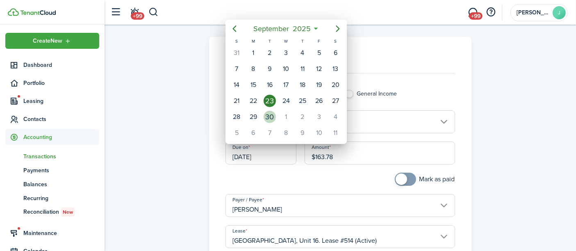
click at [268, 113] on div "30" at bounding box center [270, 117] width 12 height 12
type input "[DATE]"
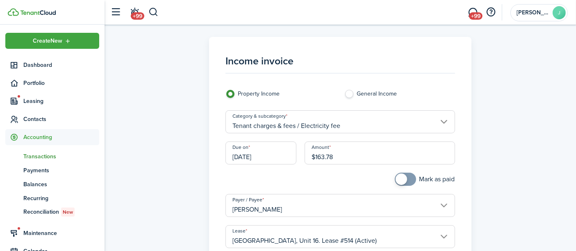
click at [276, 179] on div at bounding box center [280, 183] width 119 height 21
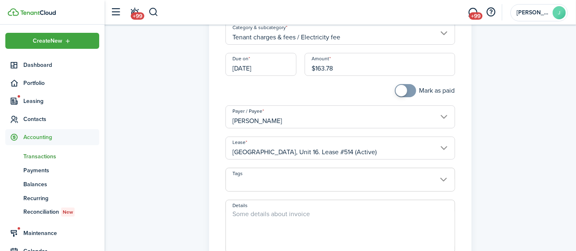
scroll to position [91, 0]
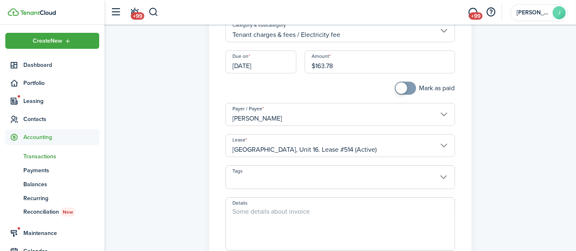
click at [248, 216] on textarea "Details" at bounding box center [340, 226] width 228 height 39
paste textarea "Electricity fee [DATE]-[DATE]"
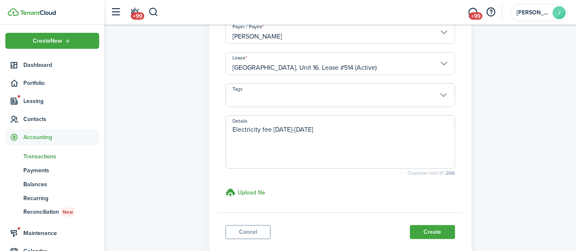
scroll to position [223, 0]
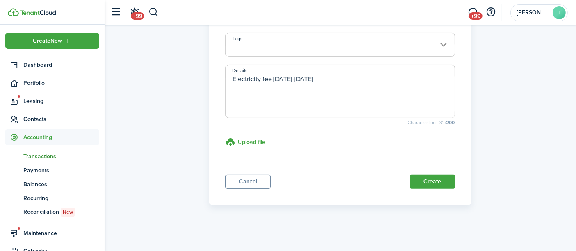
type textarea "Electricity fee [DATE]-[DATE]"
click at [423, 178] on button "Create" at bounding box center [432, 182] width 45 height 14
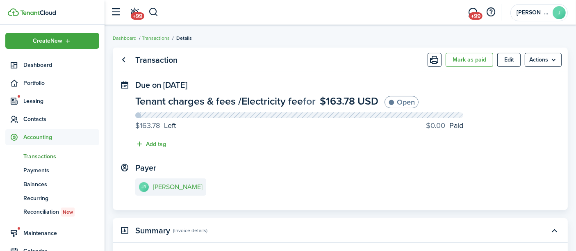
click at [149, 12] on button "button" at bounding box center [153, 12] width 10 height 14
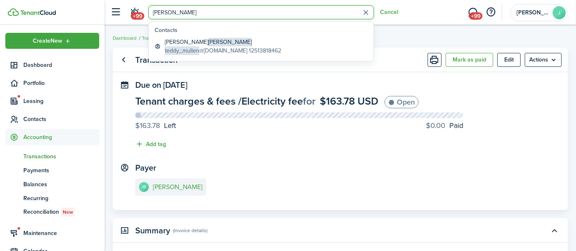
type input "[PERSON_NAME]"
click at [186, 43] on global-search-item-title "[PERSON_NAME]" at bounding box center [223, 42] width 116 height 9
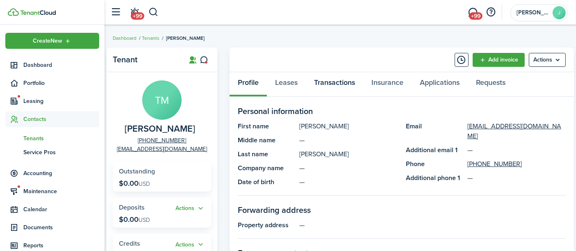
click at [340, 83] on link "Transactions" at bounding box center [334, 84] width 57 height 25
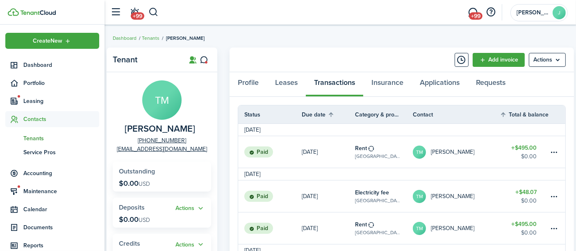
click at [486, 59] on link "Add invoice" at bounding box center [498, 60] width 52 height 14
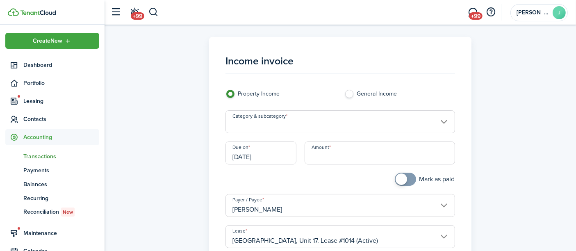
click at [270, 121] on input "Category & subcategory" at bounding box center [339, 121] width 229 height 23
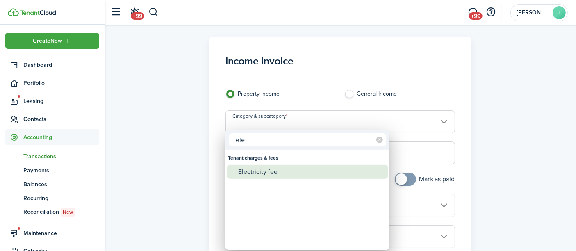
type input "ele"
click at [249, 169] on div "Electricity fee" at bounding box center [310, 172] width 145 height 14
type input "Tenant charges & fees / Electricity fee"
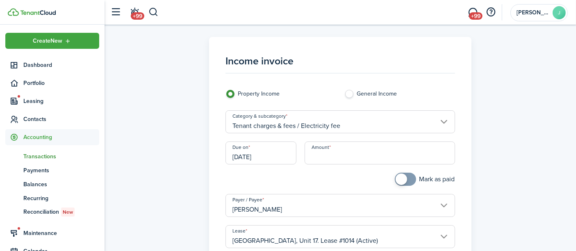
click at [252, 154] on input "[DATE]" at bounding box center [260, 152] width 71 height 23
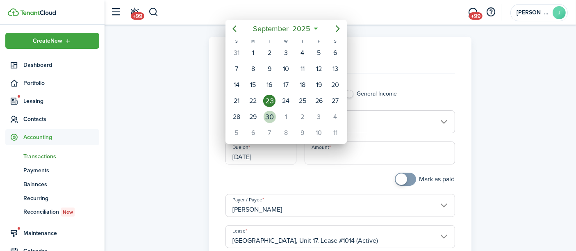
click at [268, 116] on div "30" at bounding box center [270, 117] width 12 height 12
type input "[DATE]"
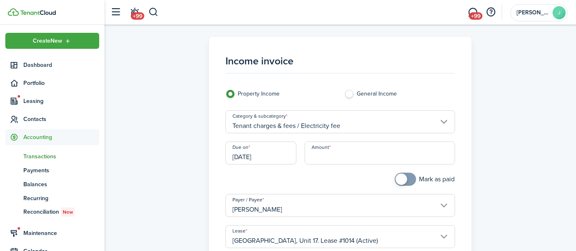
click at [329, 152] on input "Amount" at bounding box center [379, 152] width 150 height 23
type input "$39.71"
click at [315, 173] on div at bounding box center [280, 183] width 119 height 21
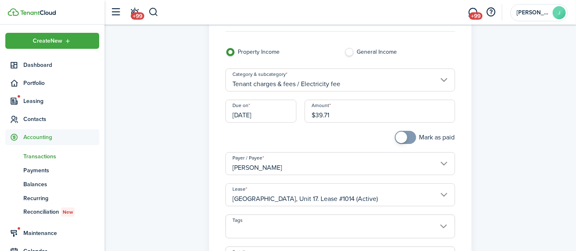
scroll to position [91, 0]
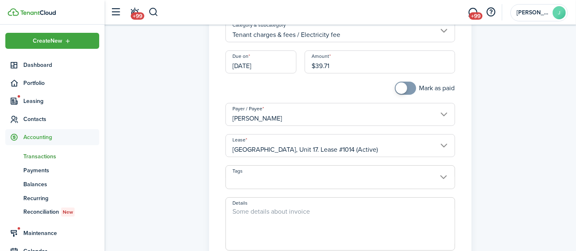
click at [252, 209] on textarea "Details" at bounding box center [340, 226] width 228 height 39
paste textarea "Electricity fee [DATE]-[DATE]"
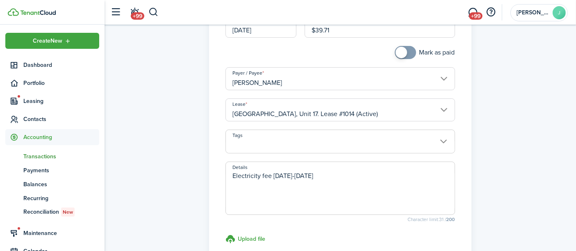
scroll to position [223, 0]
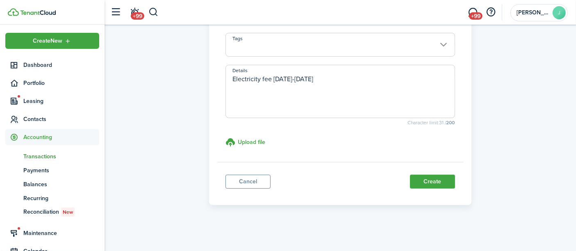
type textarea "Electricity fee [DATE]-[DATE]"
click at [436, 184] on button "Create" at bounding box center [432, 182] width 45 height 14
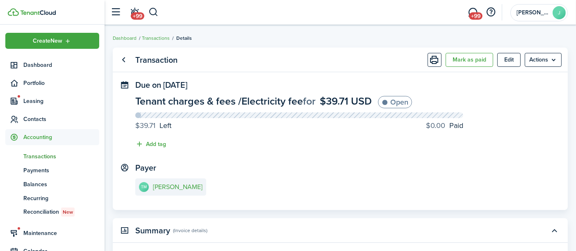
click at [38, 62] on span "Dashboard" at bounding box center [61, 65] width 76 height 9
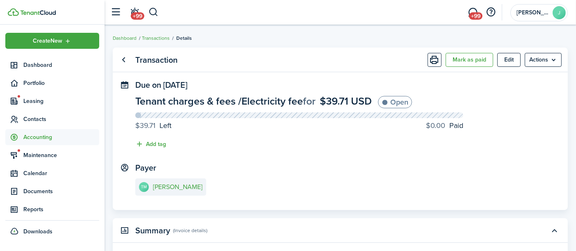
click at [38, 62] on span "Dashboard" at bounding box center [61, 65] width 76 height 9
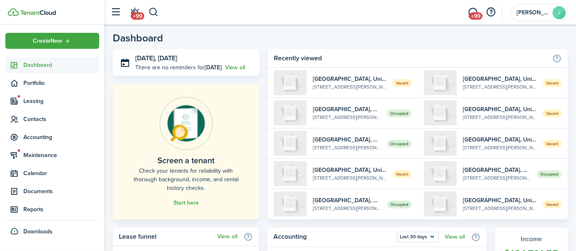
click at [152, 11] on button "button" at bounding box center [153, 12] width 10 height 14
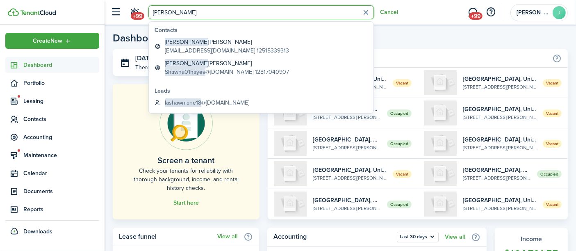
type input "[PERSON_NAME]"
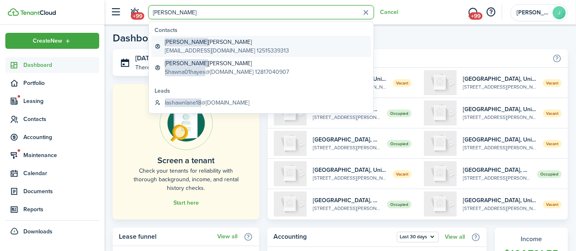
click at [174, 48] on global-search-item-description "[EMAIL_ADDRESS][DOMAIN_NAME] 12515339313" at bounding box center [227, 50] width 124 height 9
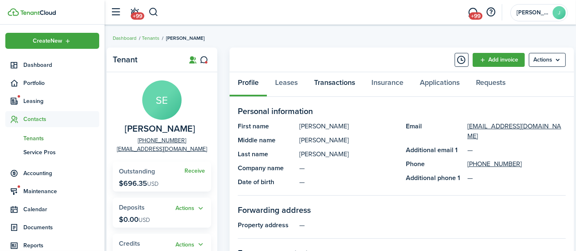
click at [328, 83] on link "Transactions" at bounding box center [334, 84] width 57 height 25
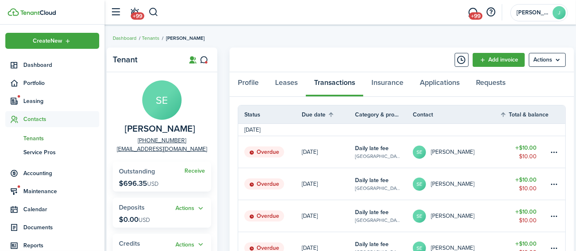
click at [154, 10] on button "button" at bounding box center [153, 12] width 10 height 14
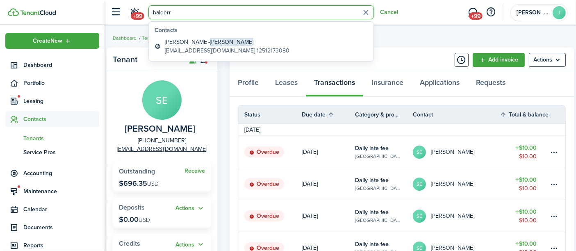
type input "balderr"
click at [191, 48] on global-search-item-description "[EMAIL_ADDRESS][DOMAIN_NAME] 12512173080" at bounding box center [227, 50] width 125 height 9
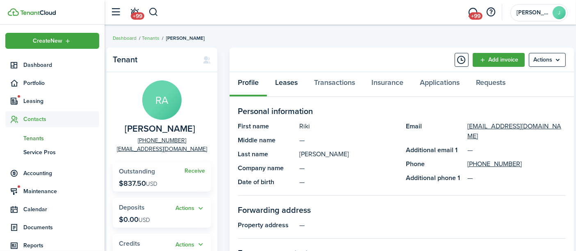
click at [283, 81] on link "Leases" at bounding box center [286, 84] width 39 height 25
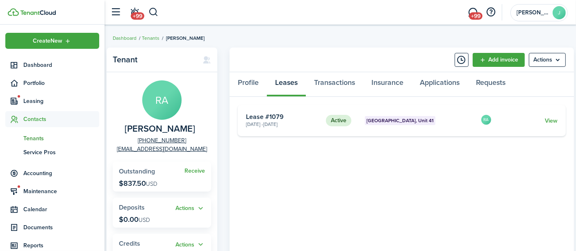
click at [547, 119] on link "View" at bounding box center [551, 120] width 13 height 9
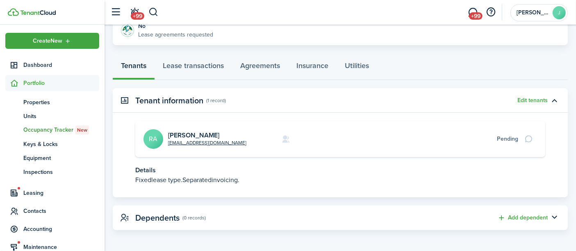
scroll to position [191, 0]
click at [374, 148] on card "[EMAIL_ADDRESS][DOMAIN_NAME] [PERSON_NAME] Pending" at bounding box center [340, 138] width 410 height 36
